Goal: Go to known website: Go to known website

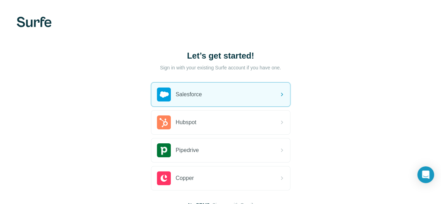
scroll to position [46, 0]
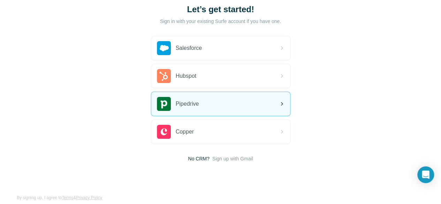
click at [151, 104] on div "Pipedrive" at bounding box center [220, 104] width 139 height 24
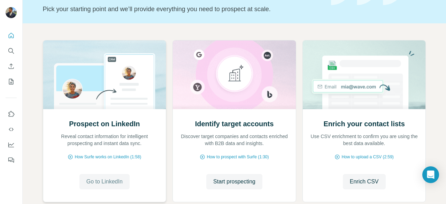
click at [110, 182] on span "Go to LinkedIn" at bounding box center [104, 181] width 36 height 8
